Goal: Check status: Check status

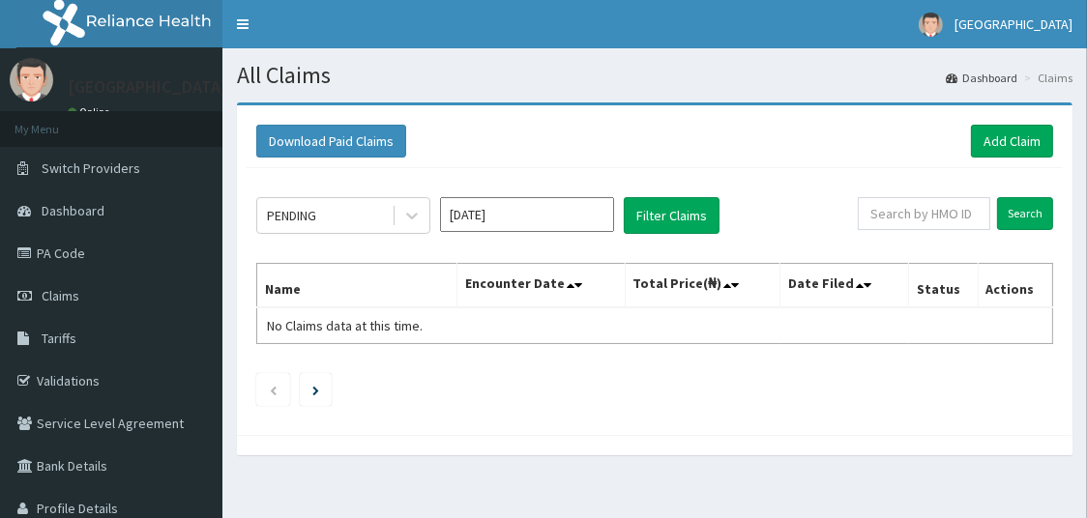
click at [585, 218] on input "[DATE]" at bounding box center [527, 214] width 174 height 35
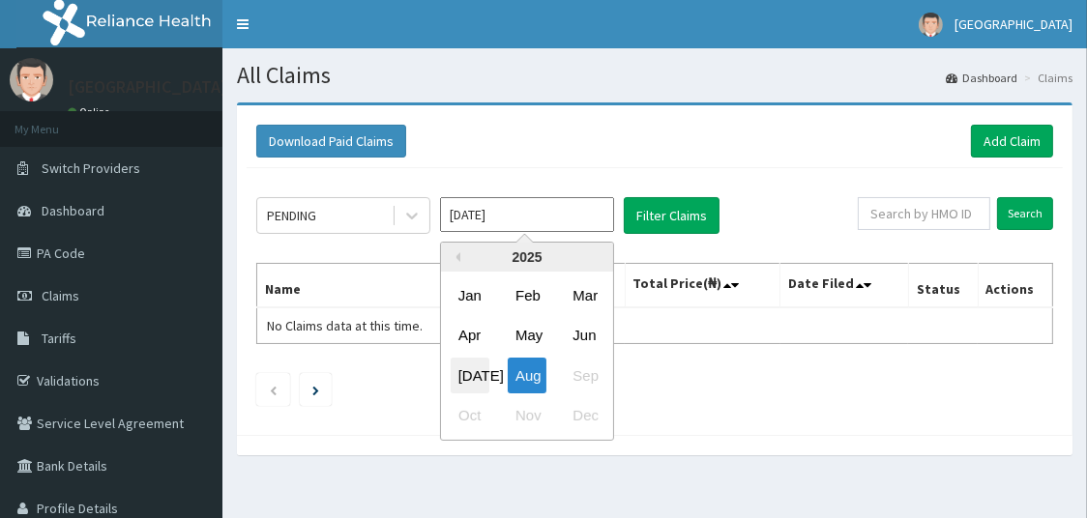
click at [470, 375] on div "[DATE]" at bounding box center [470, 376] width 39 height 36
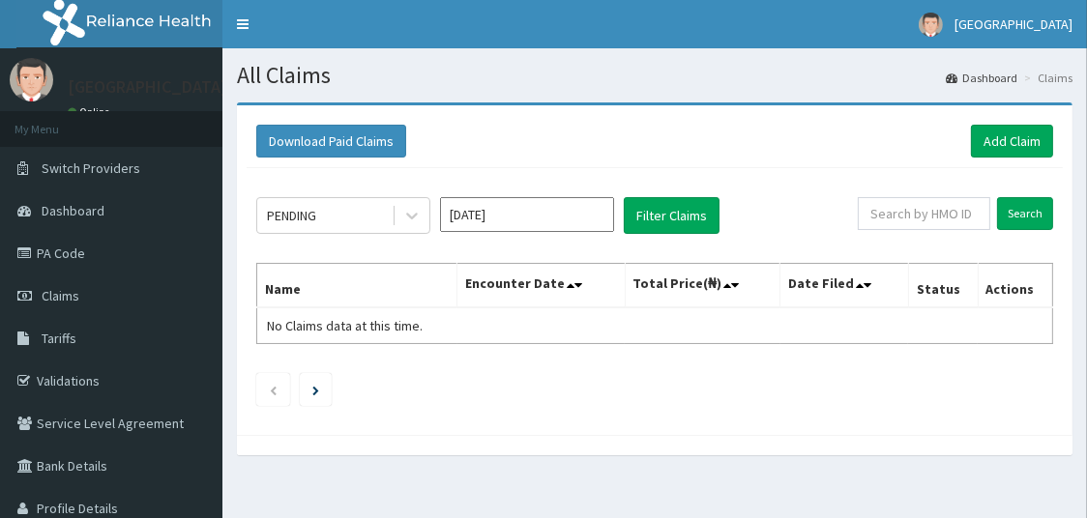
type input "[DATE]"
drag, startPoint x: 470, startPoint y: 375, endPoint x: 669, endPoint y: 216, distance: 255.2
click at [669, 216] on button "Filter Claims" at bounding box center [672, 215] width 96 height 37
click at [410, 213] on icon at bounding box center [411, 215] width 19 height 19
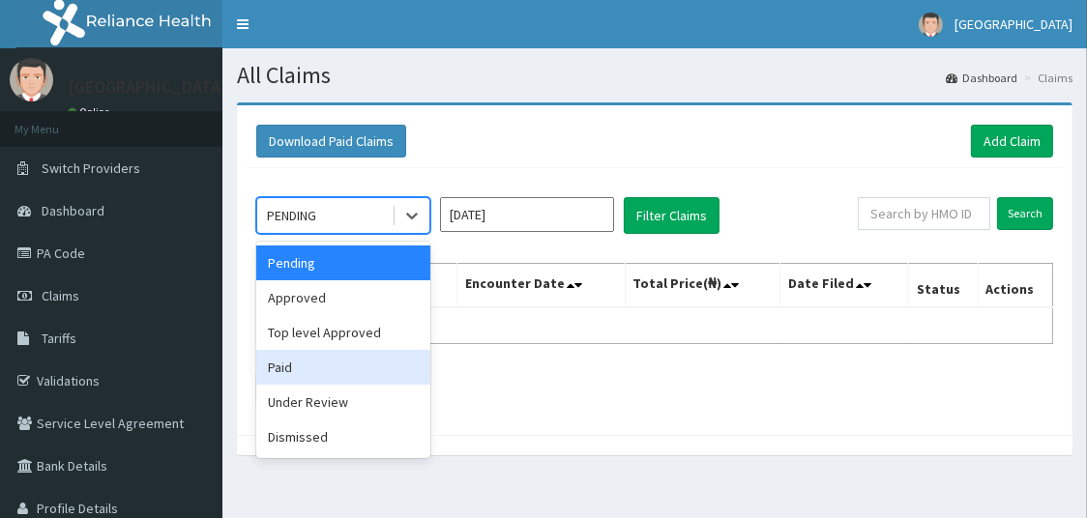
click at [344, 369] on div "Paid" at bounding box center [343, 367] width 174 height 35
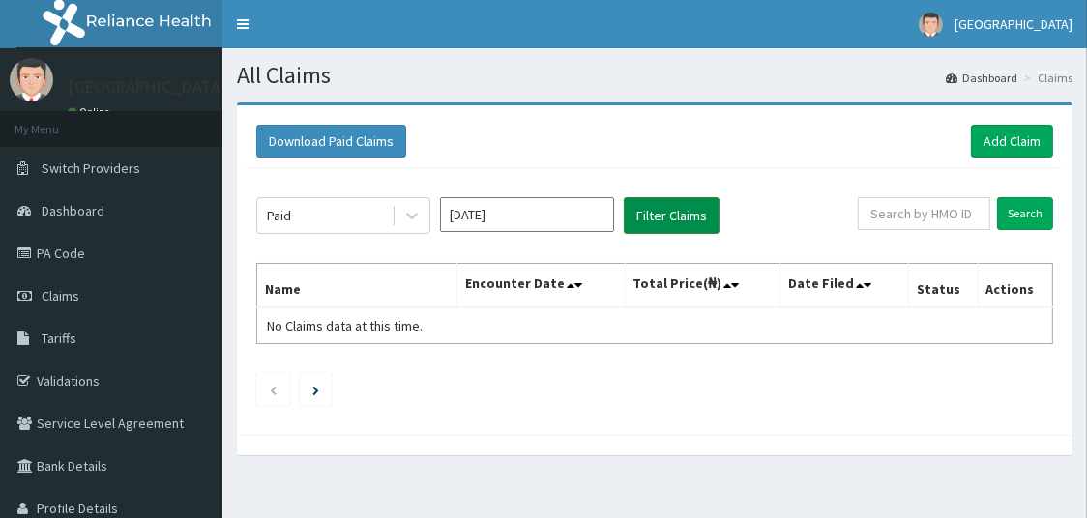
click at [678, 221] on button "Filter Claims" at bounding box center [672, 215] width 96 height 37
click at [678, 222] on button "Filter Claims" at bounding box center [672, 215] width 96 height 37
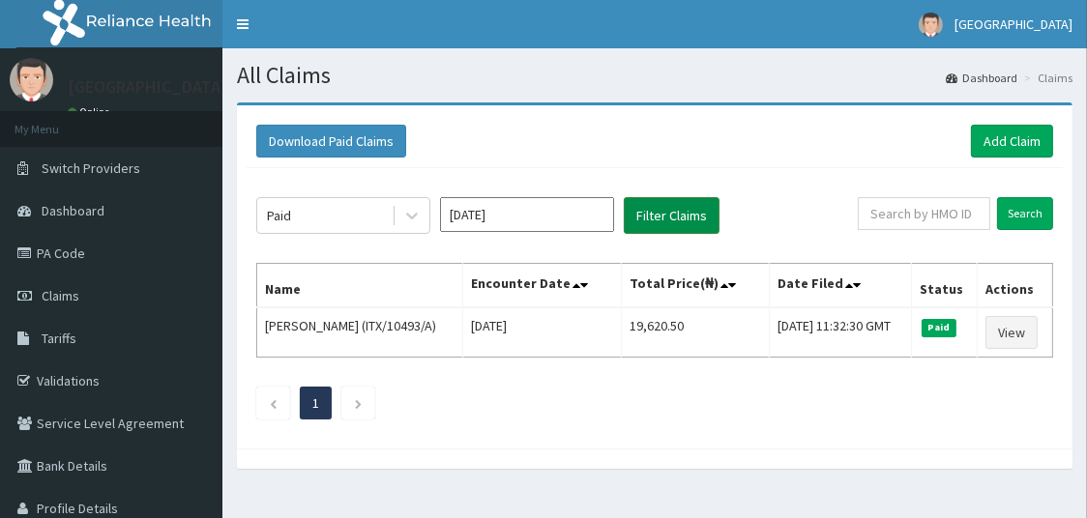
click at [624, 197] on button "Filter Claims" at bounding box center [672, 215] width 96 height 37
click at [605, 221] on input "Jul 2025" at bounding box center [527, 214] width 174 height 35
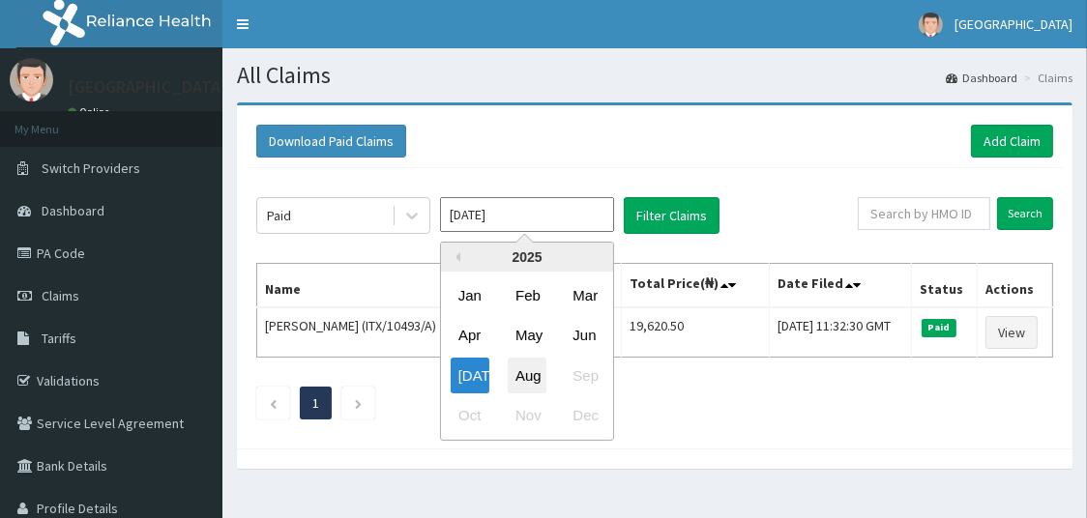
click at [526, 376] on div "Aug" at bounding box center [527, 376] width 39 height 36
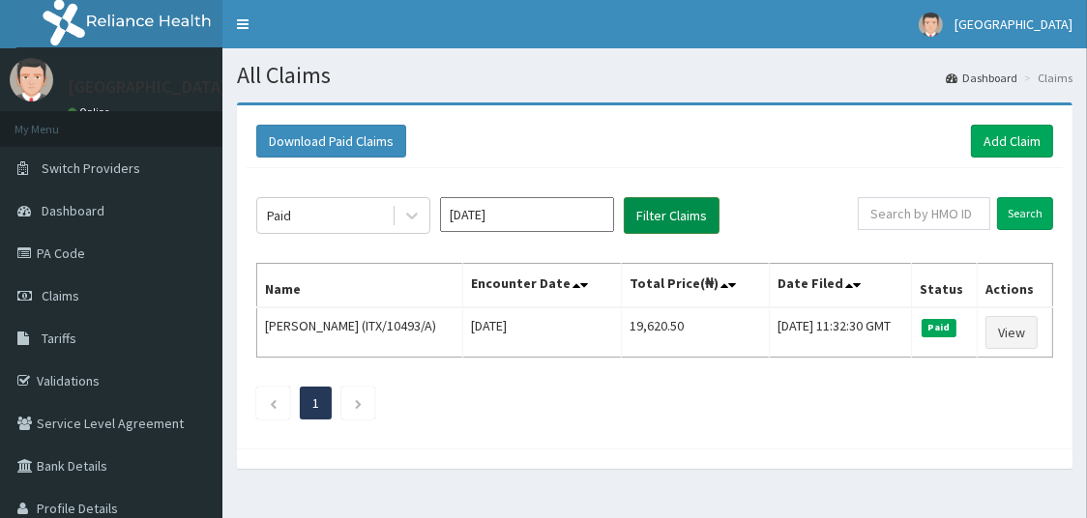
click at [681, 211] on button "Filter Claims" at bounding box center [672, 215] width 96 height 37
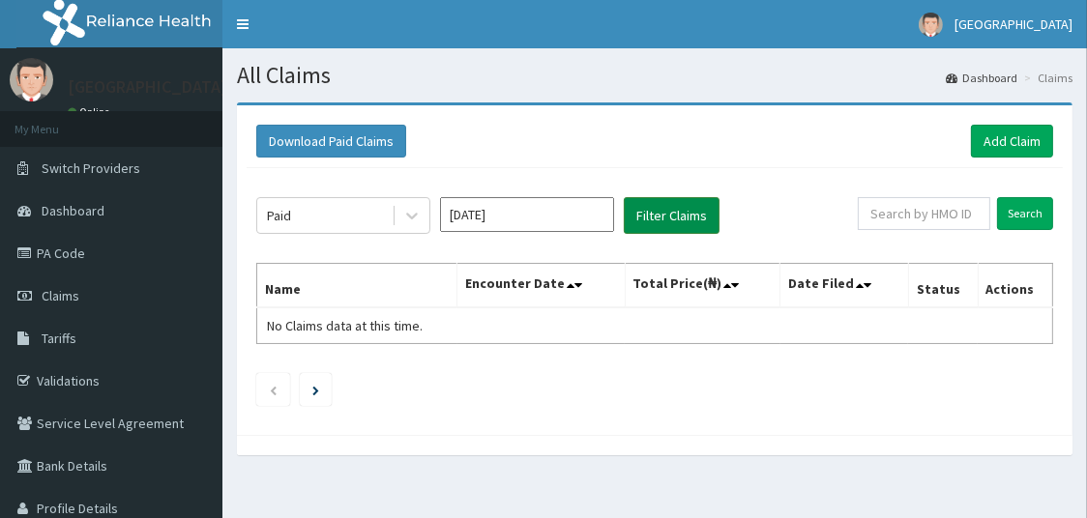
click at [681, 211] on button "Filter Claims" at bounding box center [672, 215] width 96 height 37
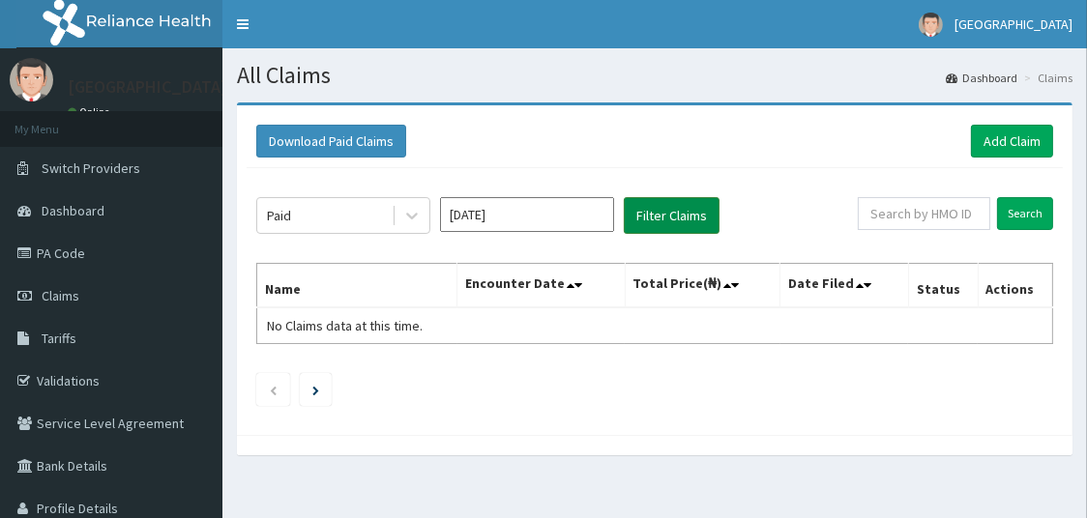
click at [681, 211] on button "Filter Claims" at bounding box center [672, 215] width 96 height 37
click at [522, 220] on input "Aug 2025" at bounding box center [527, 214] width 174 height 35
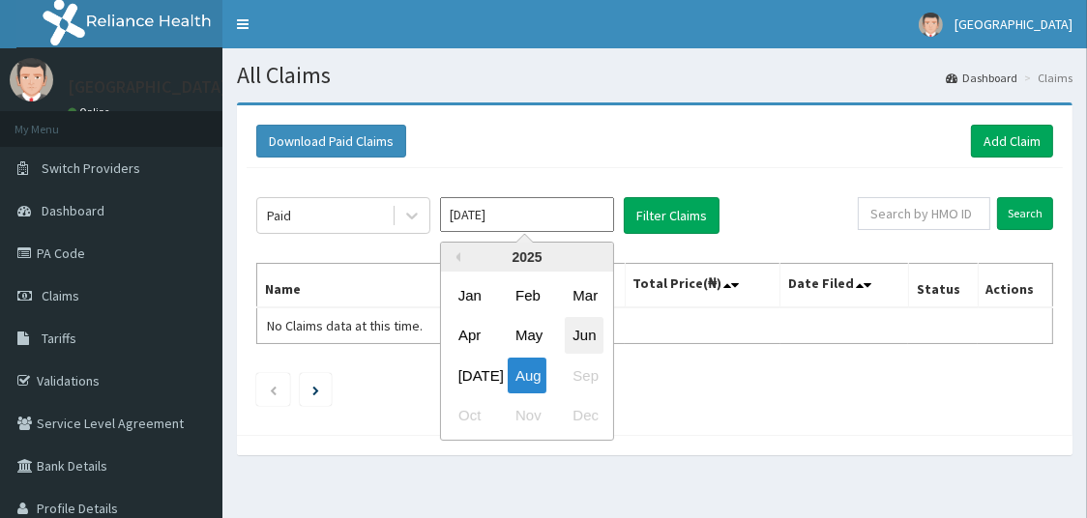
click at [588, 336] on div "Jun" at bounding box center [584, 336] width 39 height 36
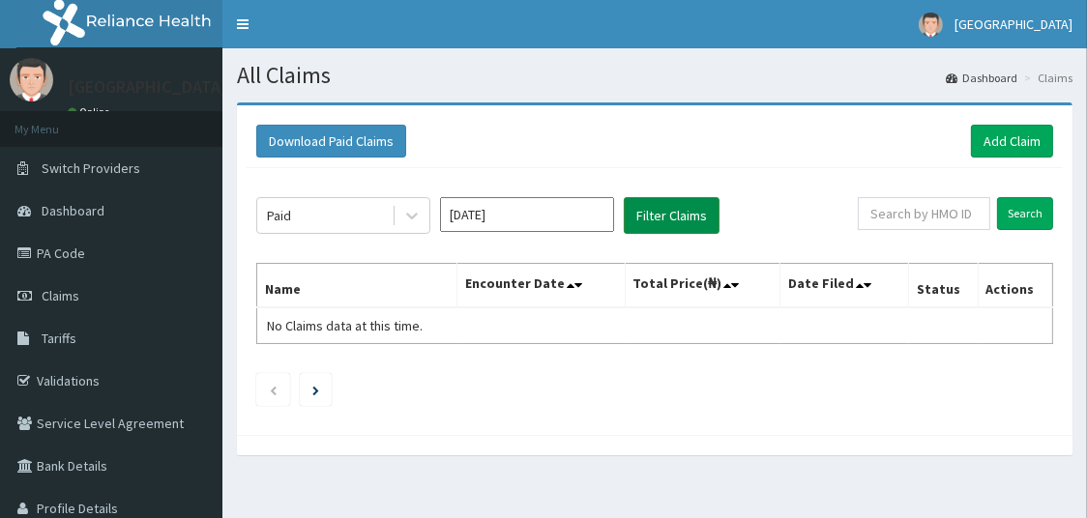
click at [669, 214] on button "Filter Claims" at bounding box center [672, 215] width 96 height 37
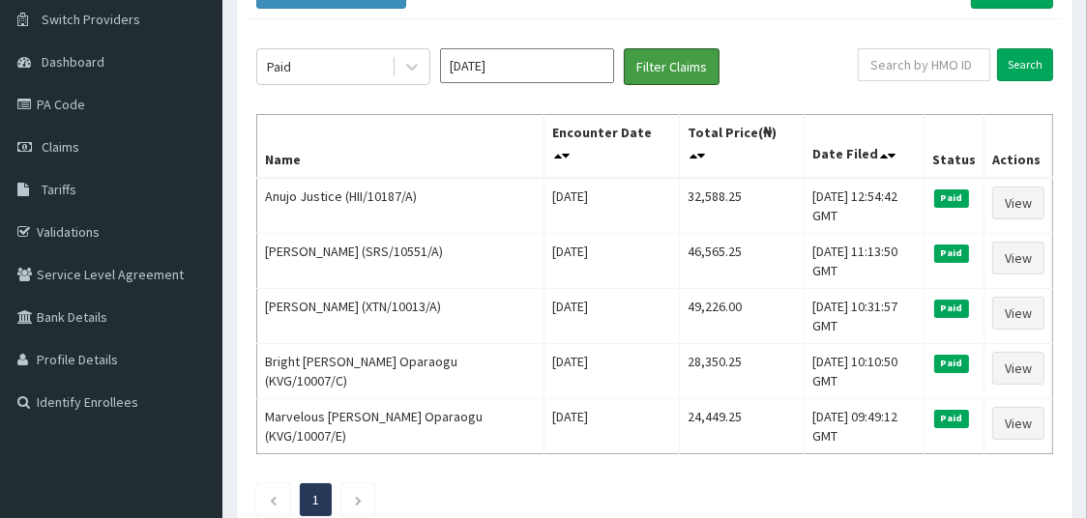
scroll to position [152, 0]
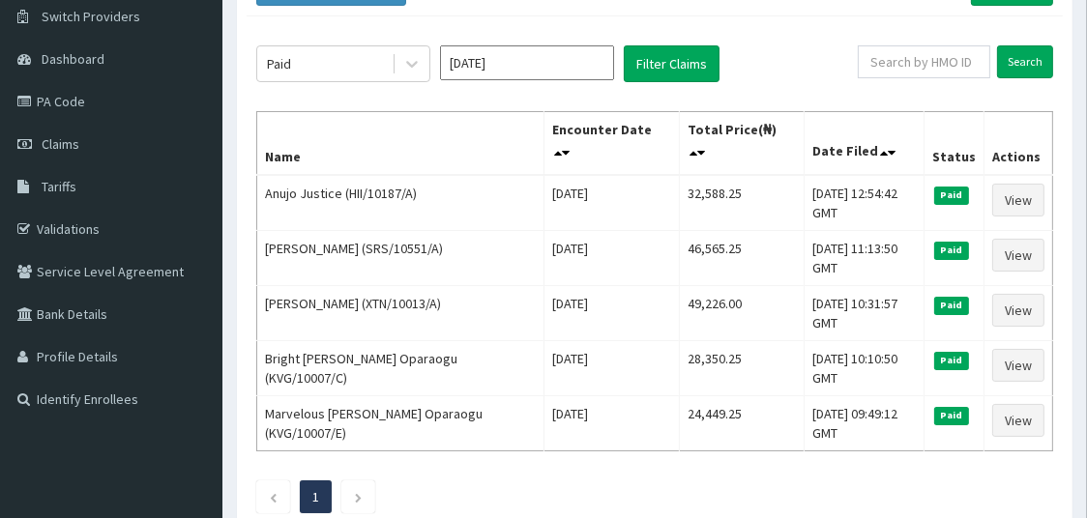
click at [593, 71] on input "Jun 2025" at bounding box center [527, 62] width 174 height 35
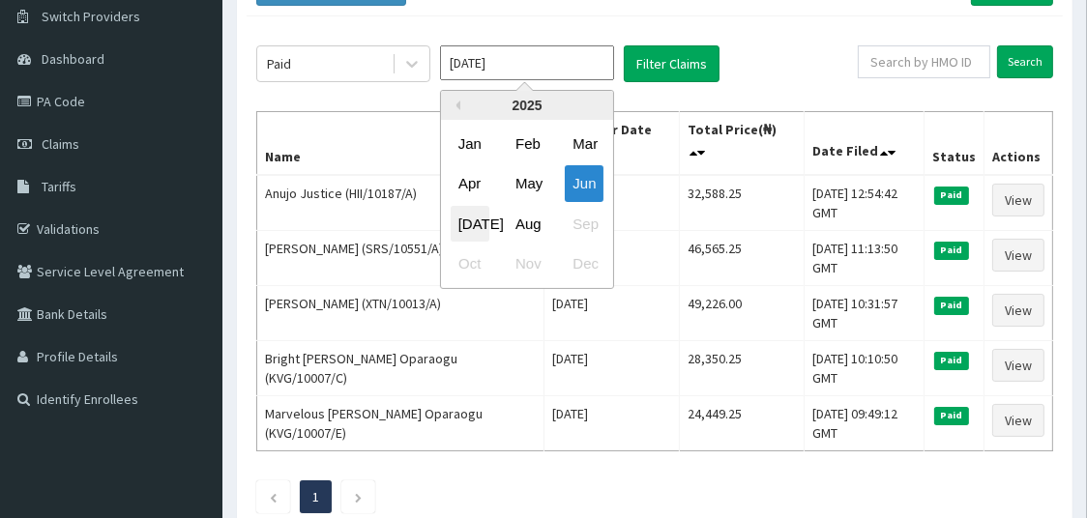
click at [479, 217] on div "Jul" at bounding box center [470, 224] width 39 height 36
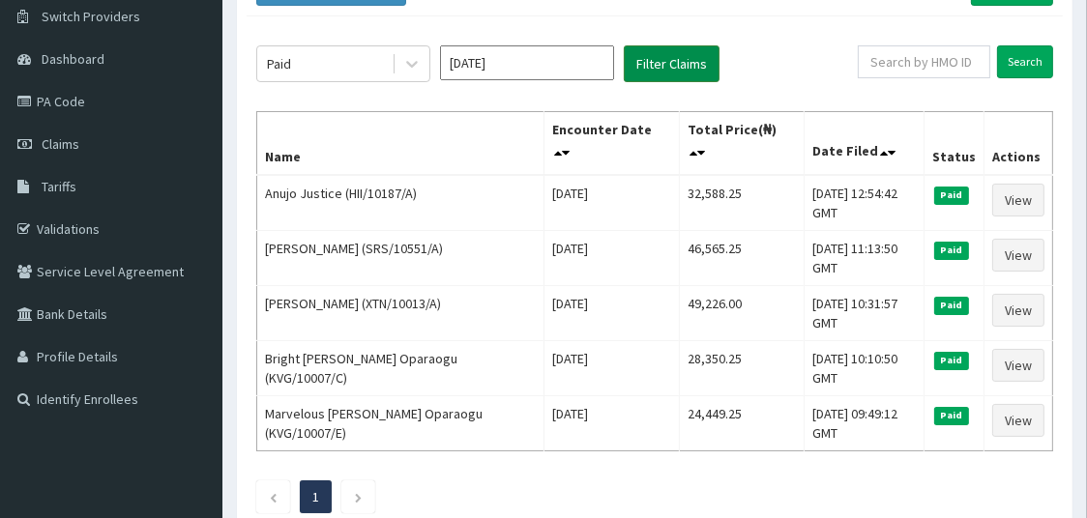
click at [661, 66] on button "Filter Claims" at bounding box center [672, 63] width 96 height 37
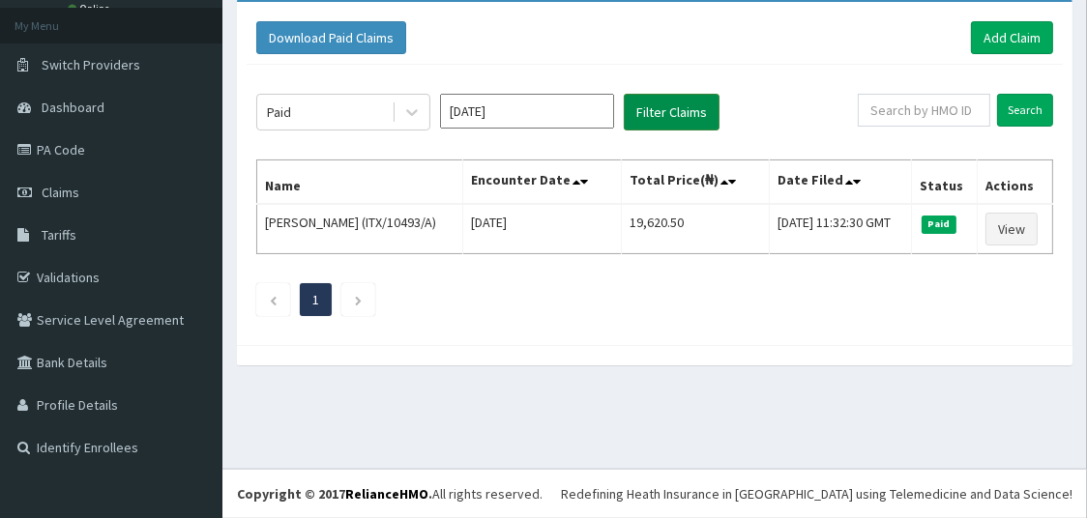
scroll to position [103, 0]
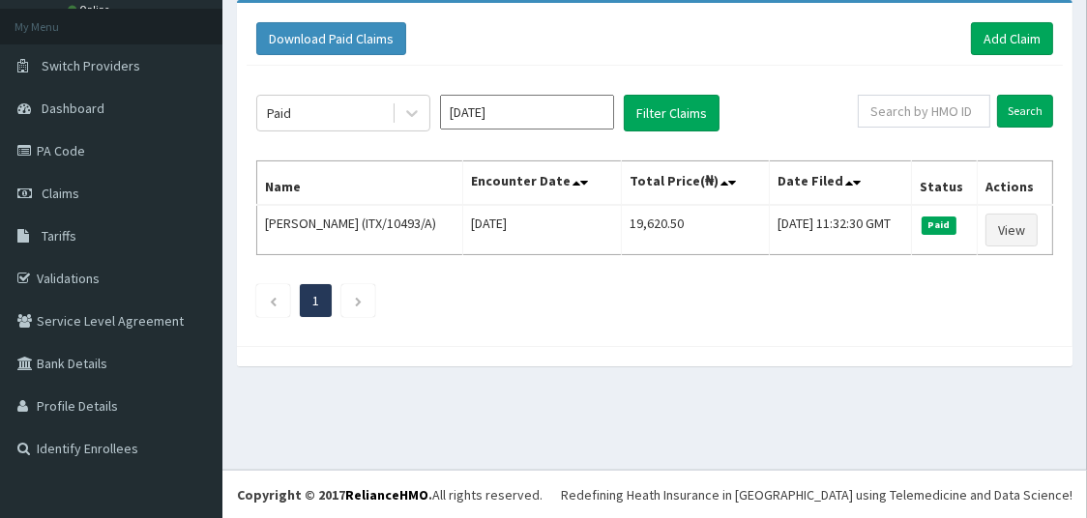
click at [571, 119] on input "Jul 2025" at bounding box center [527, 112] width 174 height 35
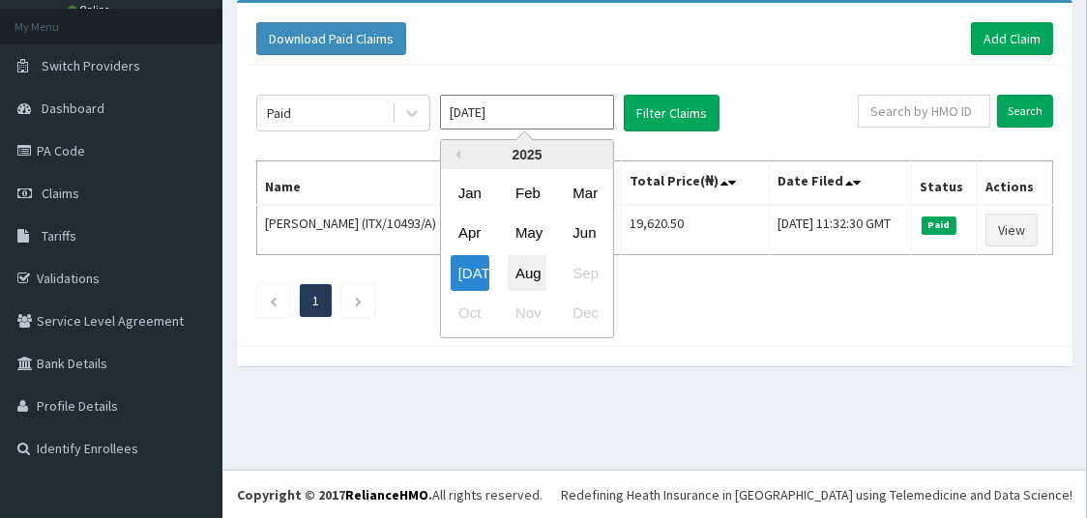
click at [544, 268] on div "Aug" at bounding box center [527, 273] width 39 height 36
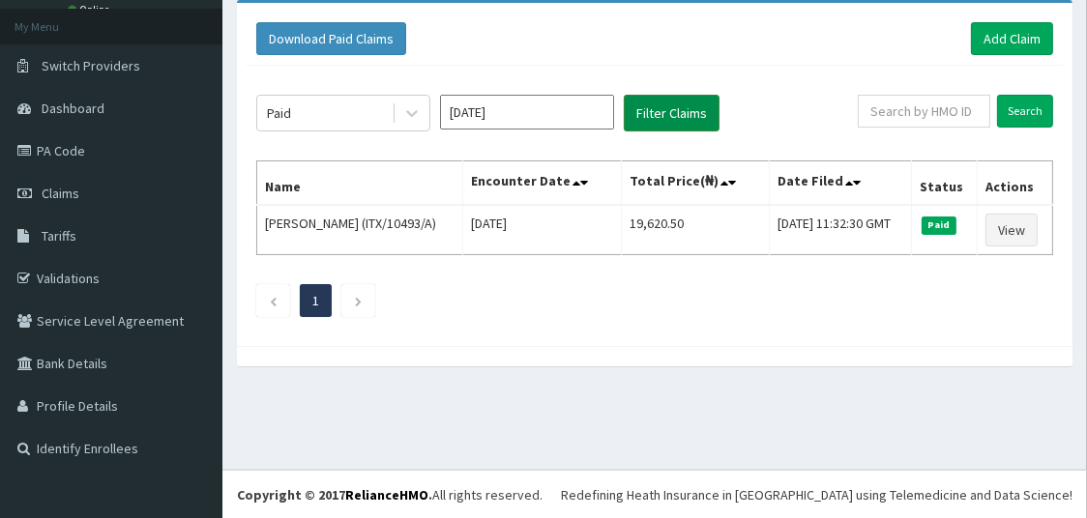
click at [685, 111] on button "Filter Claims" at bounding box center [672, 113] width 96 height 37
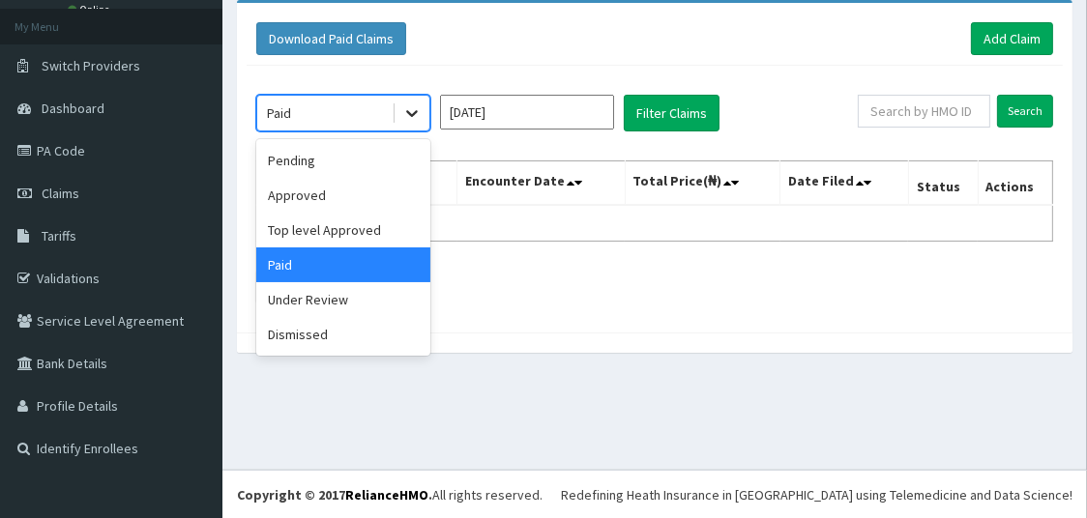
click at [412, 109] on icon at bounding box center [411, 112] width 19 height 19
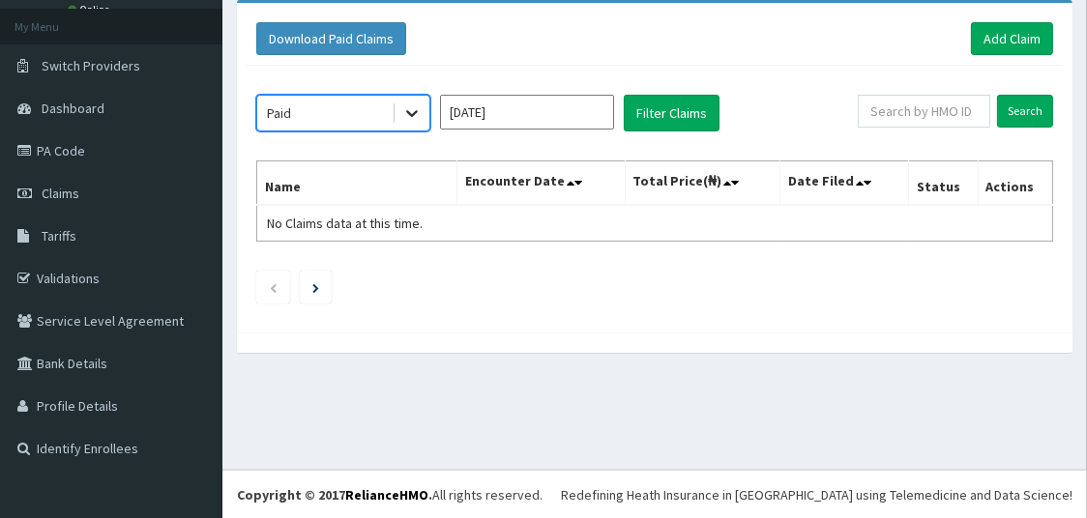
click at [412, 109] on icon at bounding box center [411, 112] width 19 height 19
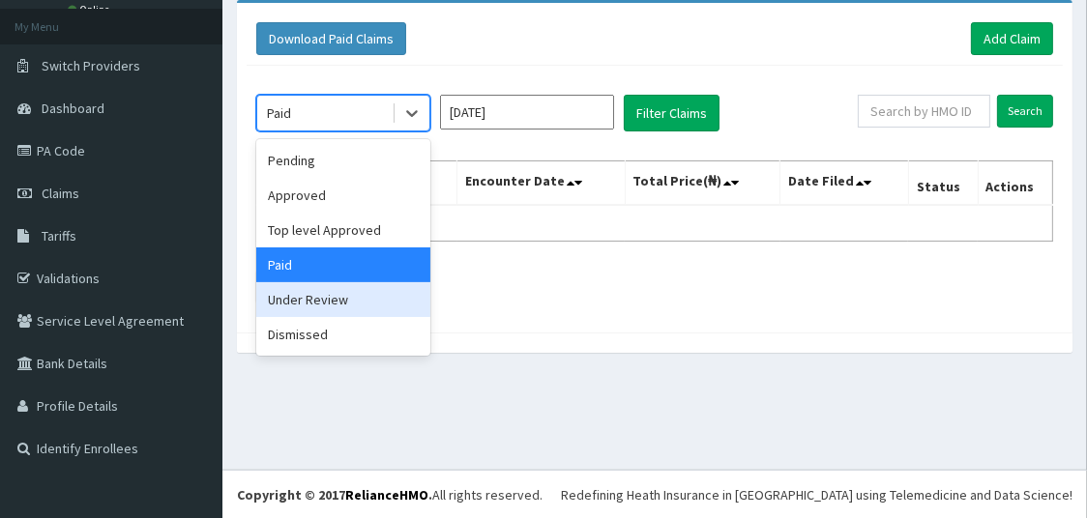
click at [353, 298] on div "Under Review" at bounding box center [343, 299] width 174 height 35
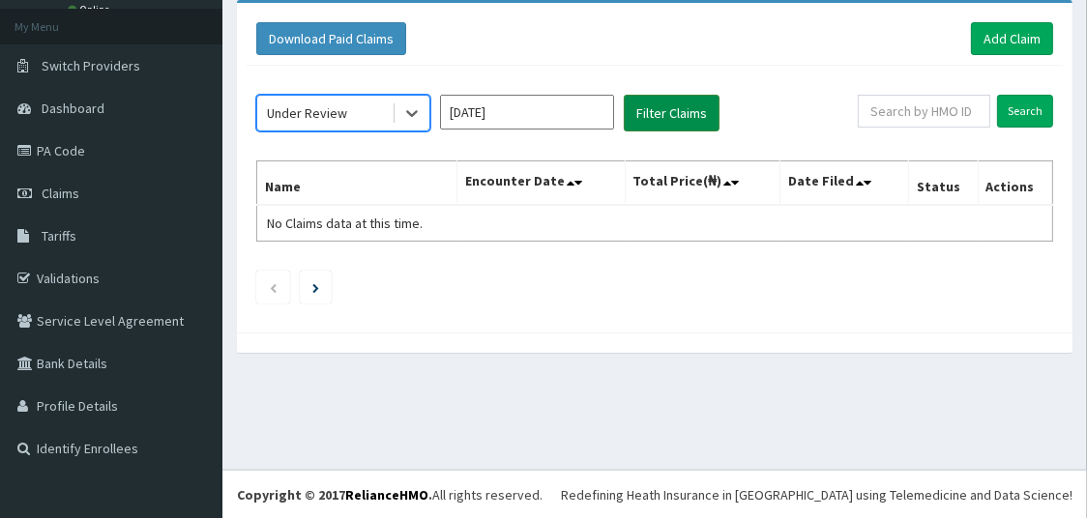
click at [654, 119] on button "Filter Claims" at bounding box center [672, 113] width 96 height 37
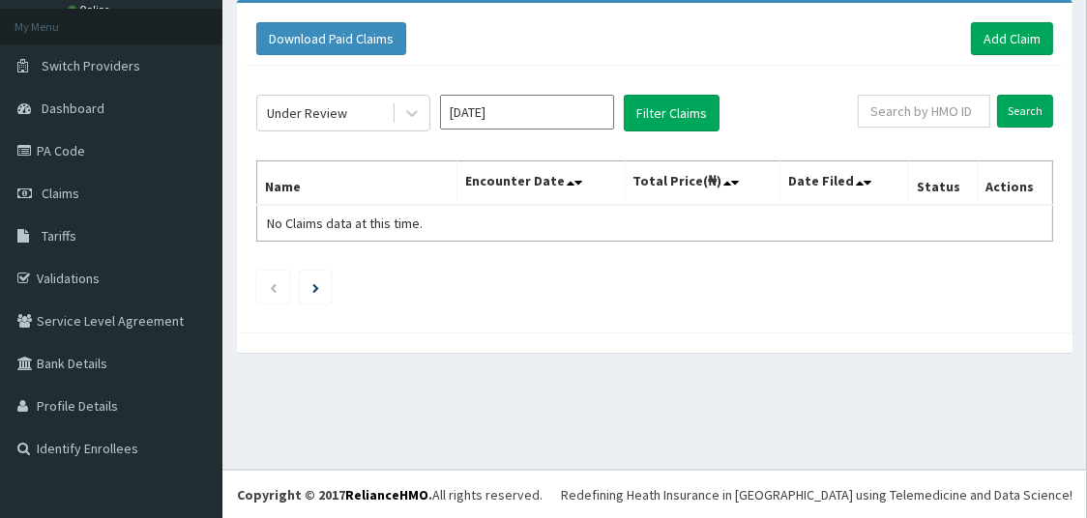
click at [581, 110] on input "Aug 2025" at bounding box center [527, 112] width 174 height 35
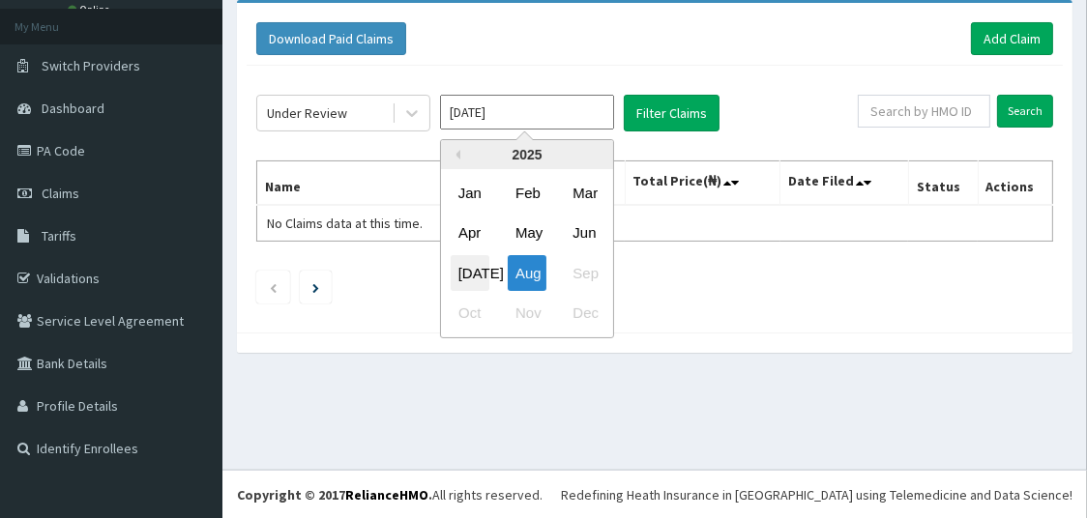
click at [461, 269] on div "Jul" at bounding box center [470, 273] width 39 height 36
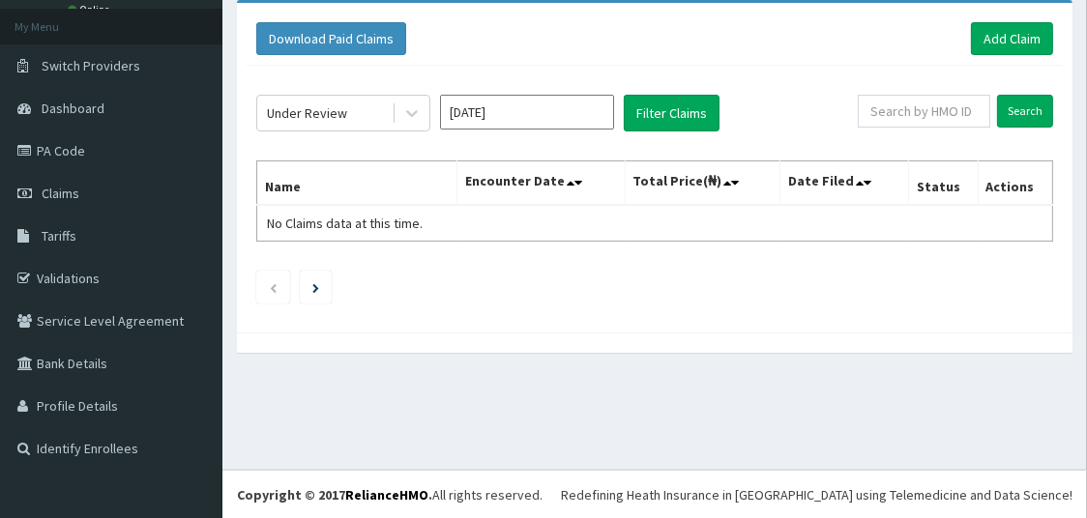
type input "Jul 2025"
click at [665, 104] on button "Filter Claims" at bounding box center [672, 113] width 96 height 37
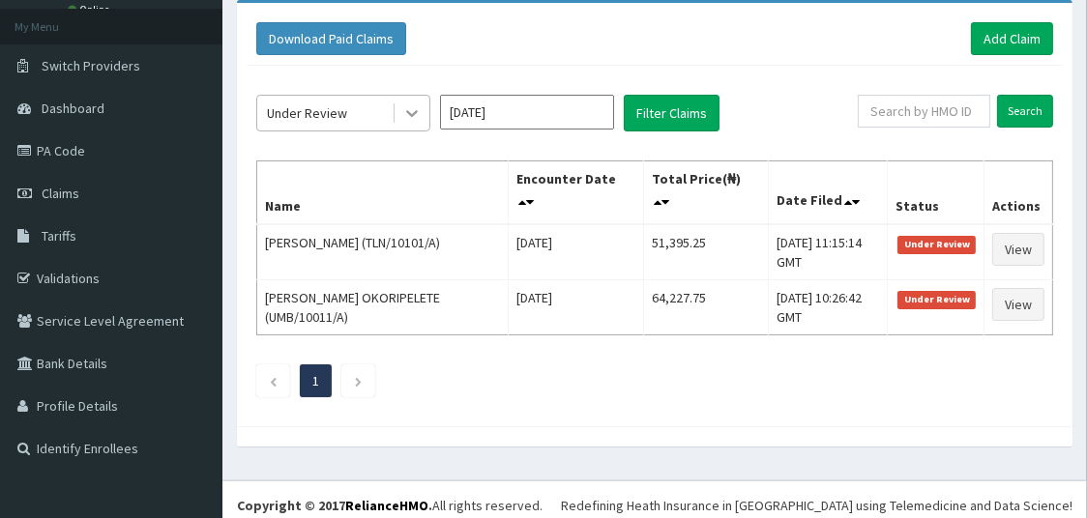
click at [411, 114] on icon at bounding box center [412, 114] width 12 height 7
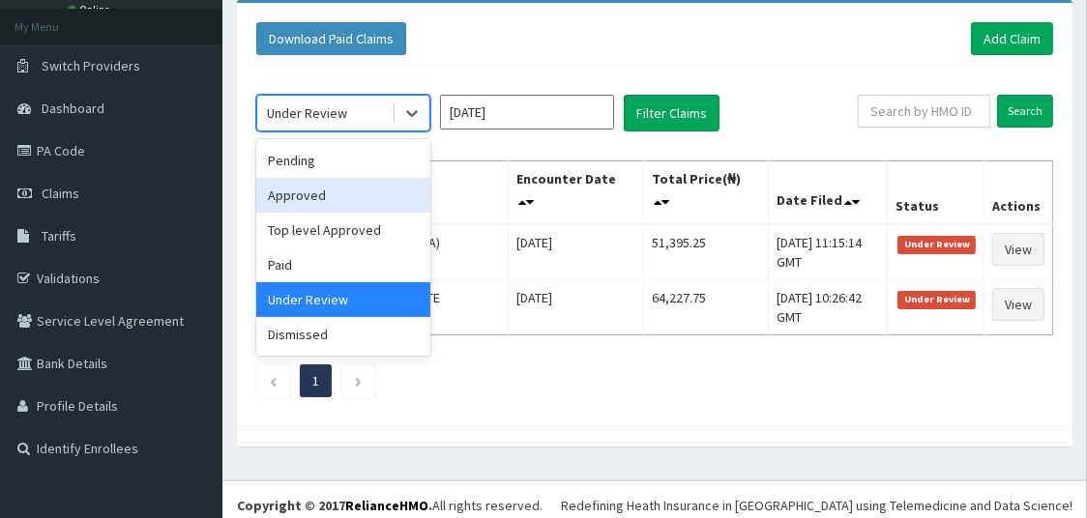
click at [366, 192] on div "Approved" at bounding box center [343, 195] width 174 height 35
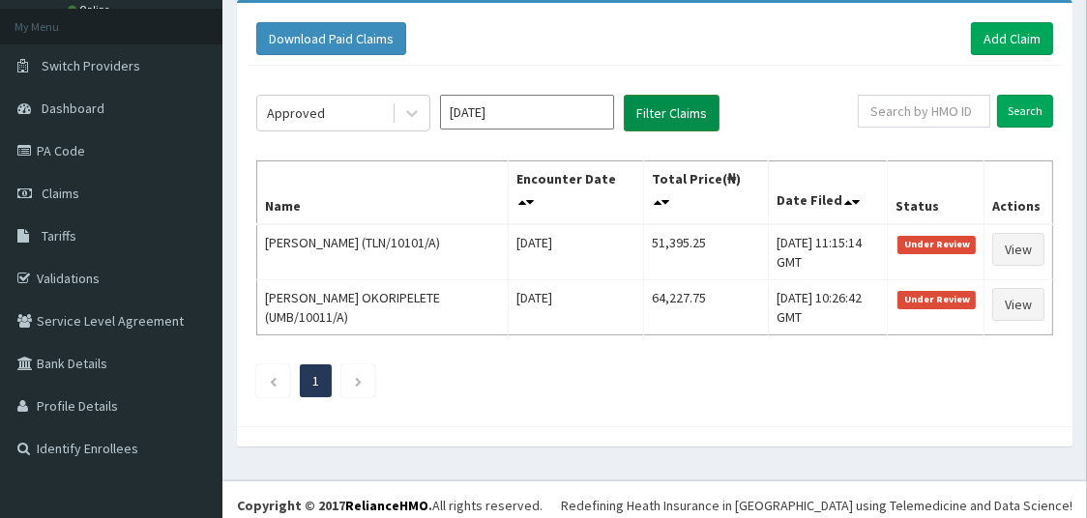
click at [681, 110] on button "Filter Claims" at bounding box center [672, 113] width 96 height 37
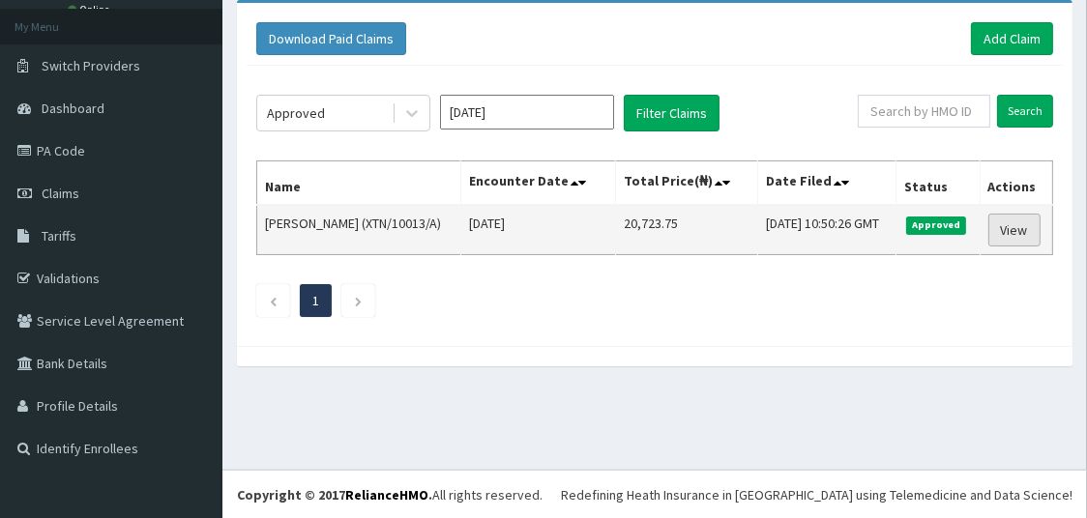
click at [1007, 228] on link "View" at bounding box center [1014, 230] width 52 height 33
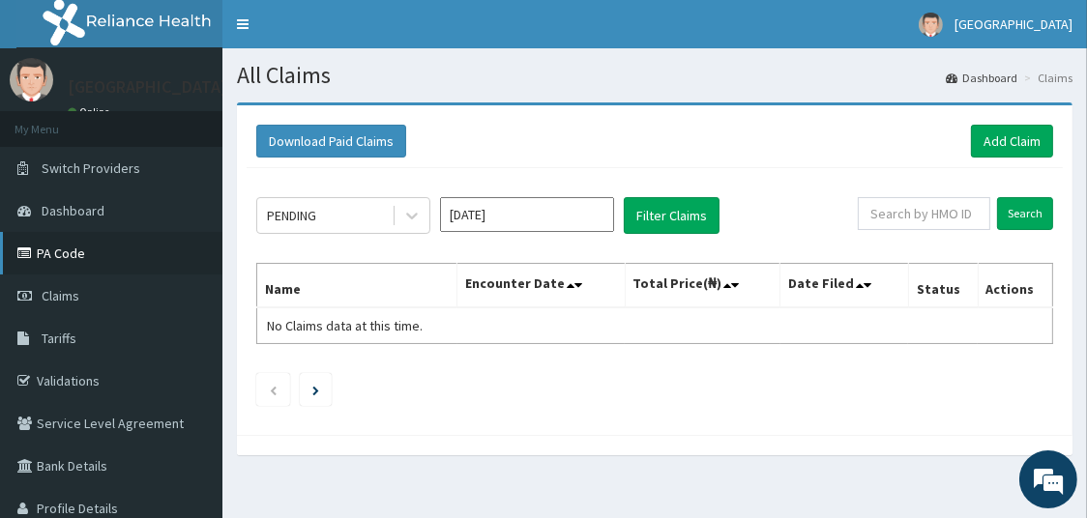
click at [112, 254] on link "PA Code" at bounding box center [111, 253] width 222 height 43
